Goal: Obtain resource: Obtain resource

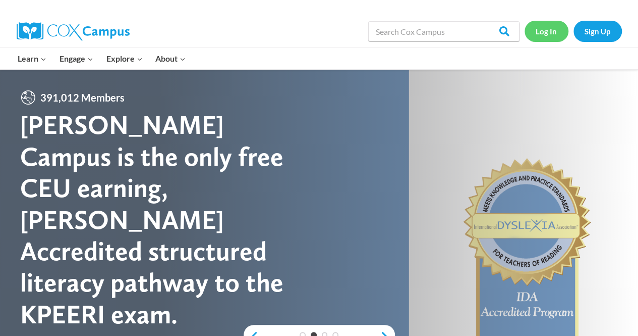
click at [551, 36] on link "Log In" at bounding box center [547, 31] width 44 height 21
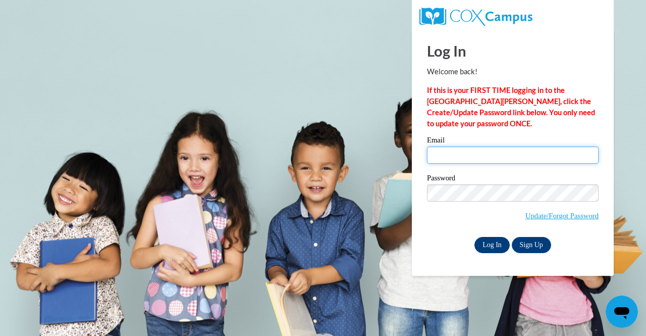
type input "[EMAIL_ADDRESS][DOMAIN_NAME]"
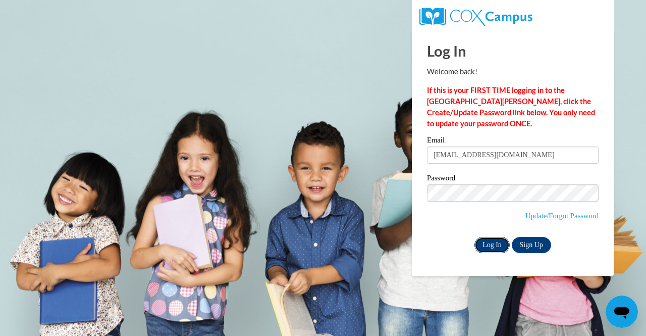
click at [492, 245] on input "Log In" at bounding box center [491, 245] width 35 height 16
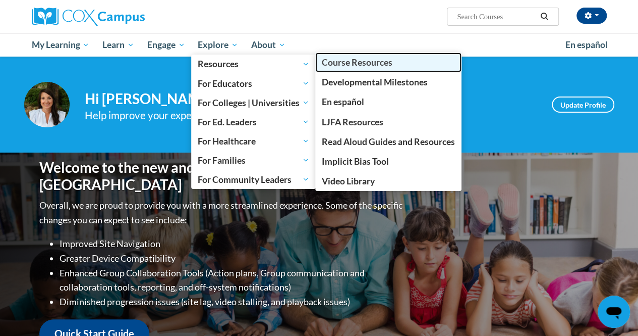
click at [353, 55] on link "Course Resources" at bounding box center [388, 62] width 146 height 20
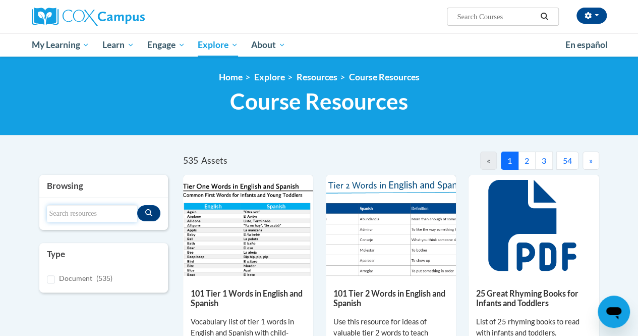
click at [90, 206] on input "Search resources" at bounding box center [92, 213] width 90 height 17
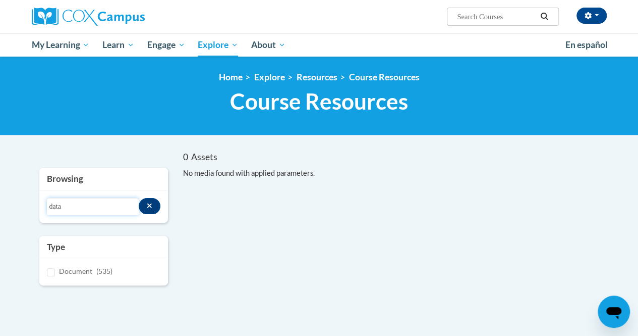
type input "data"
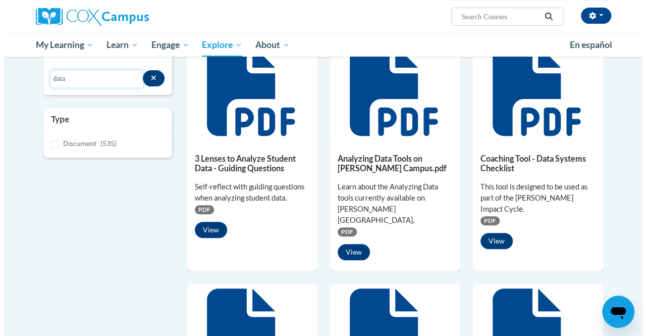
scroll to position [128, 0]
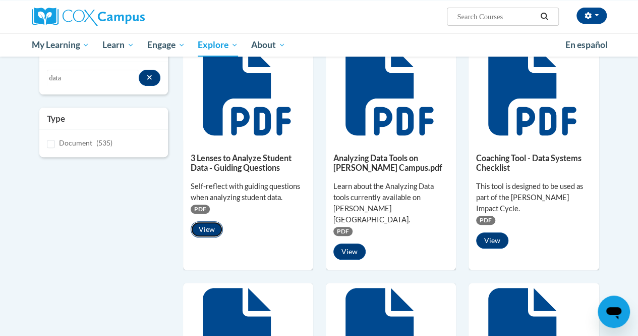
click at [214, 227] on button "View" at bounding box center [207, 229] width 32 height 16
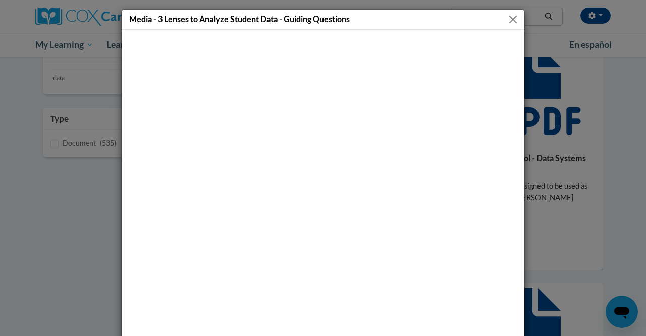
click at [509, 21] on button "Close" at bounding box center [513, 19] width 13 height 13
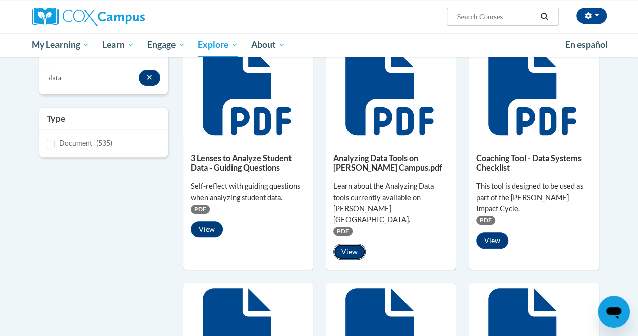
click at [350, 243] on button "View" at bounding box center [350, 251] width 32 height 16
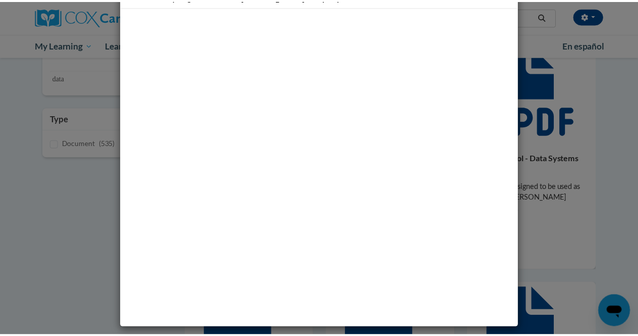
scroll to position [0, 0]
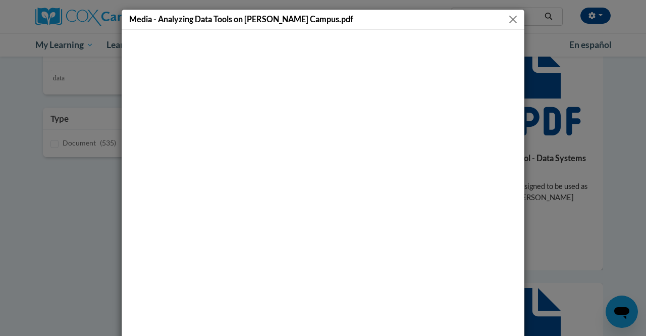
click at [507, 17] on button "Close" at bounding box center [513, 19] width 13 height 13
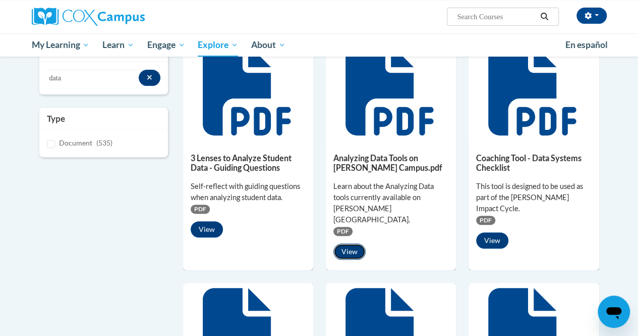
click at [350, 243] on button "View" at bounding box center [350, 251] width 32 height 16
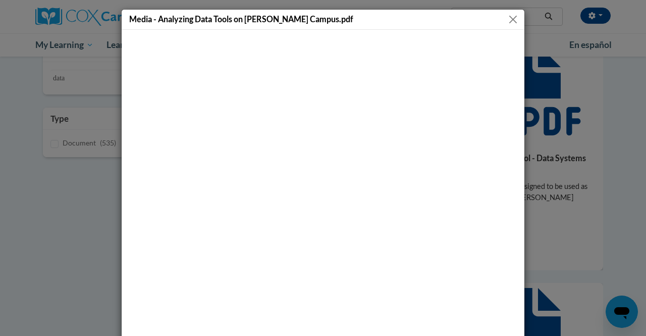
click at [511, 16] on button "Close" at bounding box center [513, 19] width 13 height 13
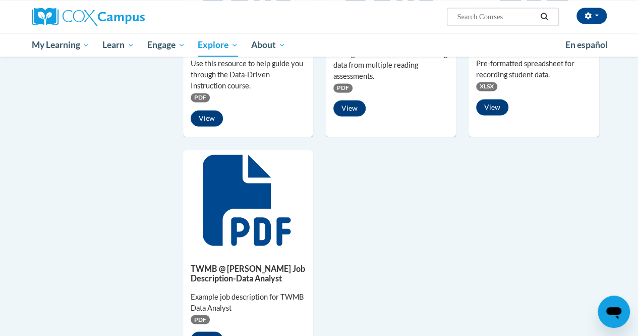
scroll to position [665, 0]
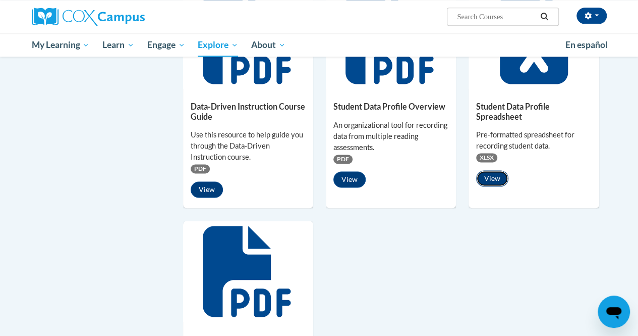
click at [492, 170] on button "View" at bounding box center [492, 178] width 32 height 16
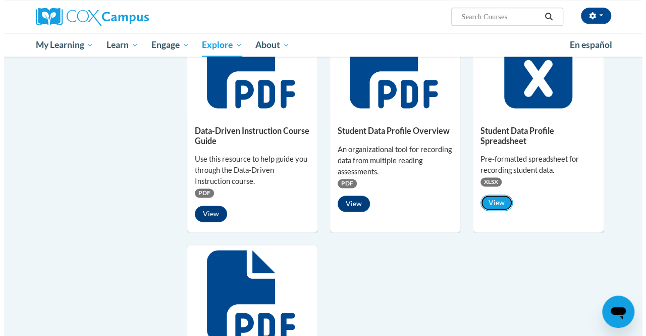
scroll to position [603, 0]
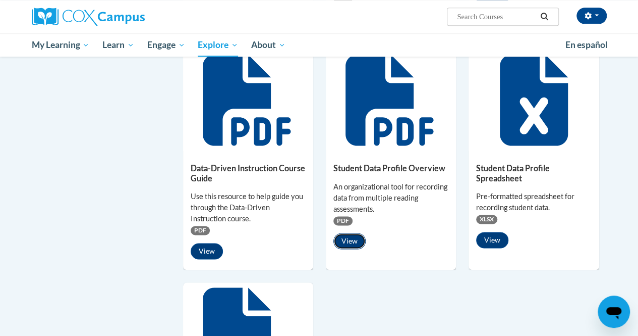
click at [357, 233] on button "View" at bounding box center [350, 241] width 32 height 16
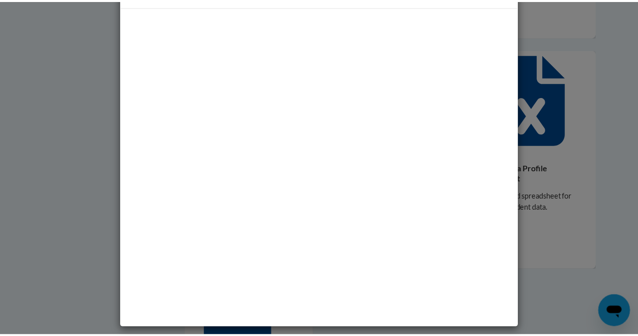
scroll to position [0, 0]
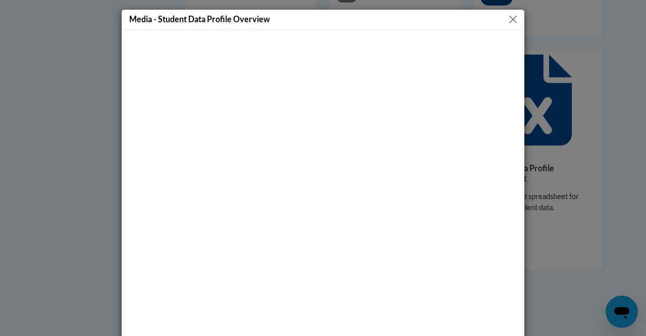
click at [510, 20] on button "Close" at bounding box center [513, 19] width 13 height 13
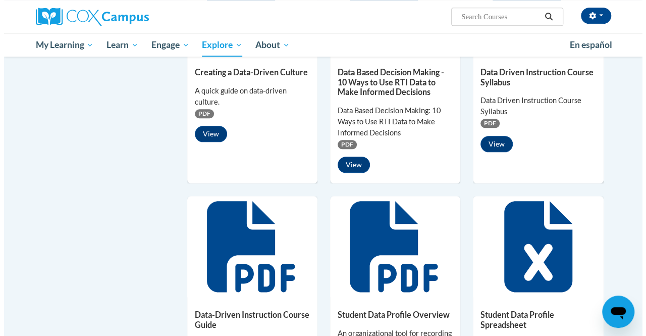
scroll to position [320, 0]
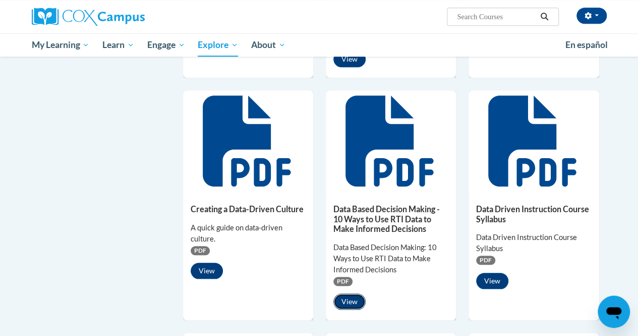
click at [354, 293] on button "View" at bounding box center [350, 301] width 32 height 16
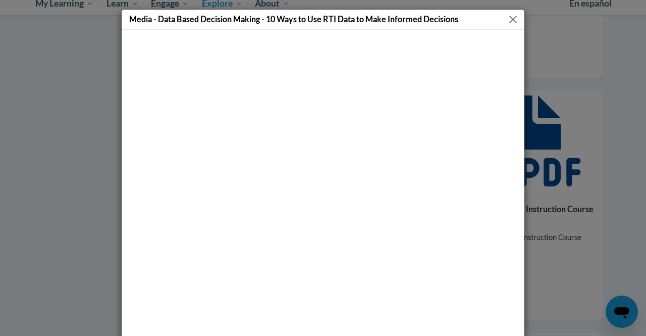
click at [507, 15] on button "Close" at bounding box center [513, 19] width 13 height 13
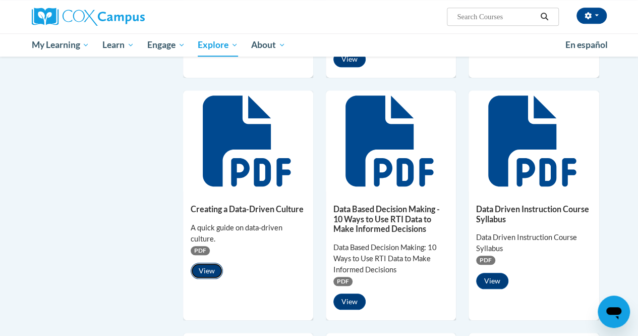
click at [210, 262] on button "View" at bounding box center [207, 270] width 32 height 16
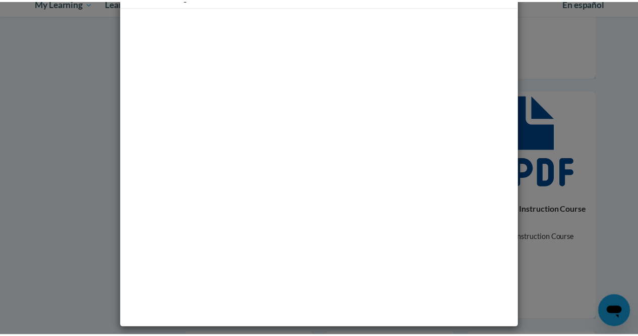
scroll to position [0, 0]
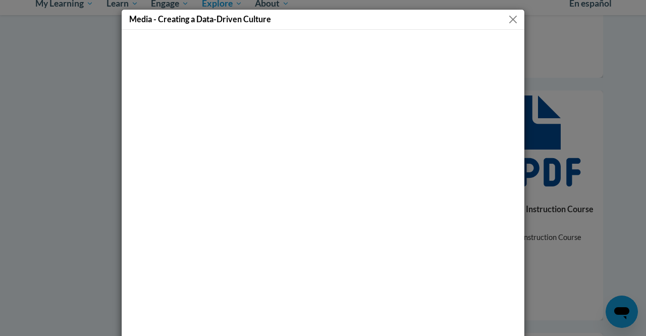
click at [511, 14] on button "Close" at bounding box center [513, 19] width 13 height 13
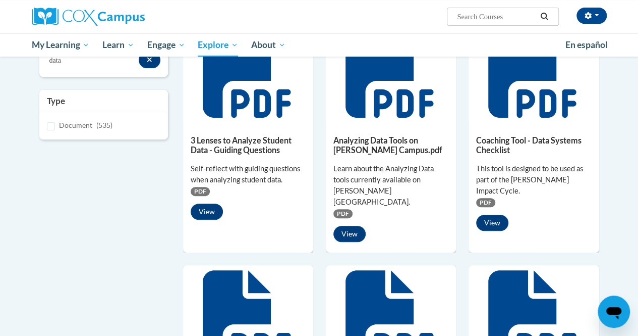
scroll to position [145, 0]
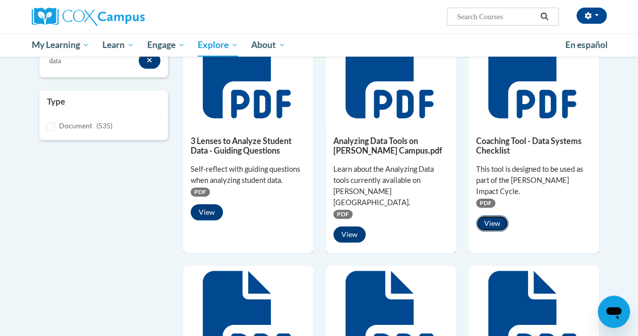
click at [492, 215] on button "View" at bounding box center [492, 223] width 32 height 16
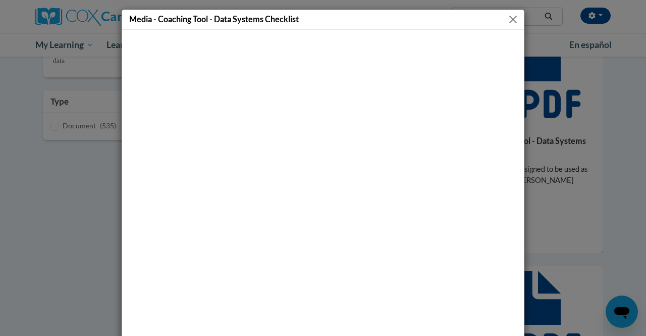
click at [509, 18] on button "Close" at bounding box center [513, 19] width 13 height 13
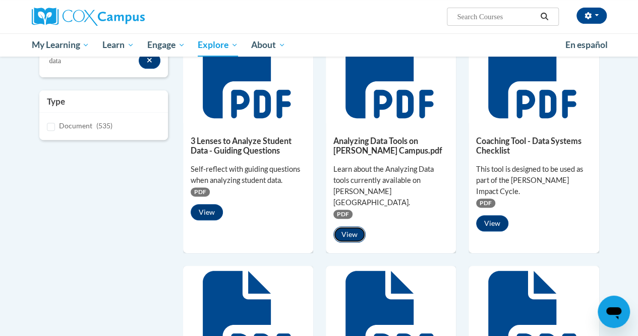
click at [353, 226] on button "View" at bounding box center [350, 234] width 32 height 16
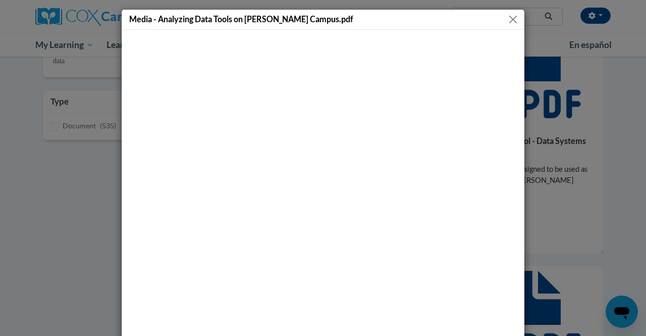
click at [509, 20] on button "Close" at bounding box center [513, 19] width 13 height 13
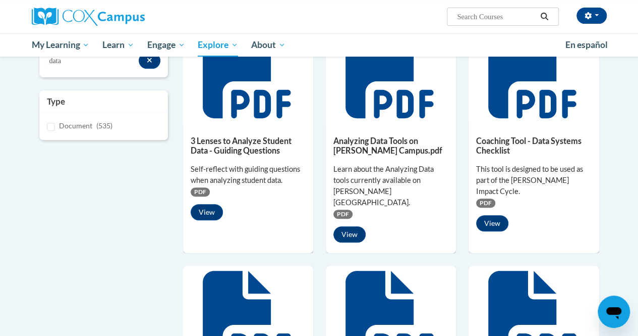
scroll to position [0, 0]
